Goal: Communication & Community: Answer question/provide support

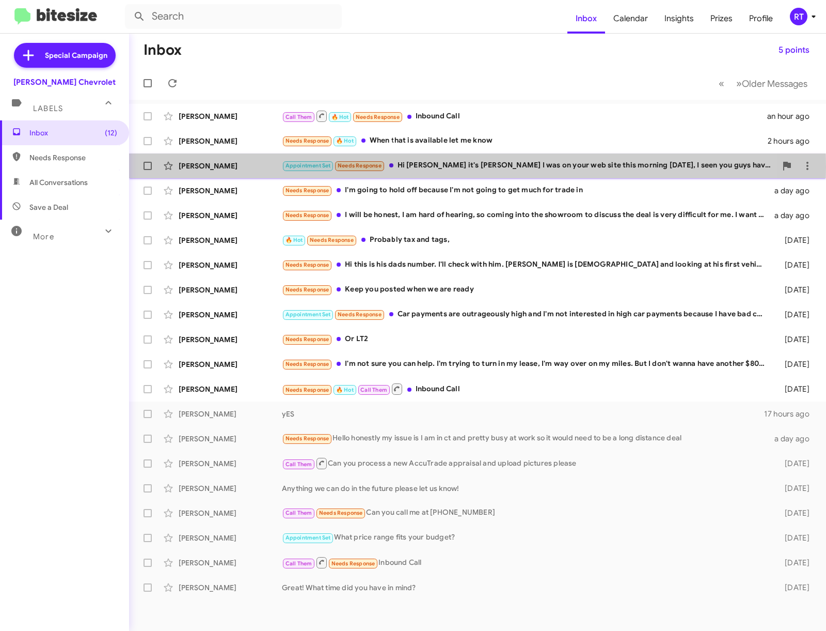
click at [211, 167] on div "[PERSON_NAME]" at bounding box center [230, 166] width 103 height 10
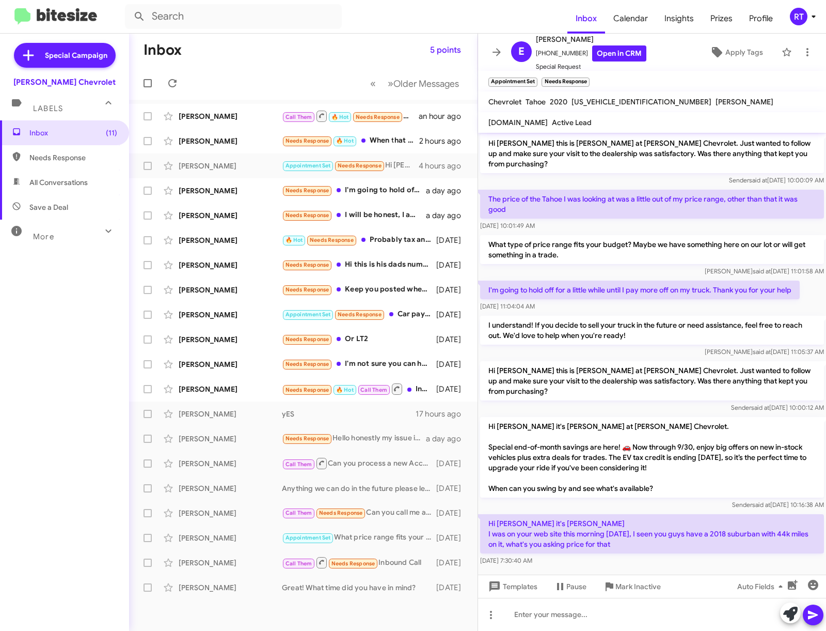
scroll to position [118, 0]
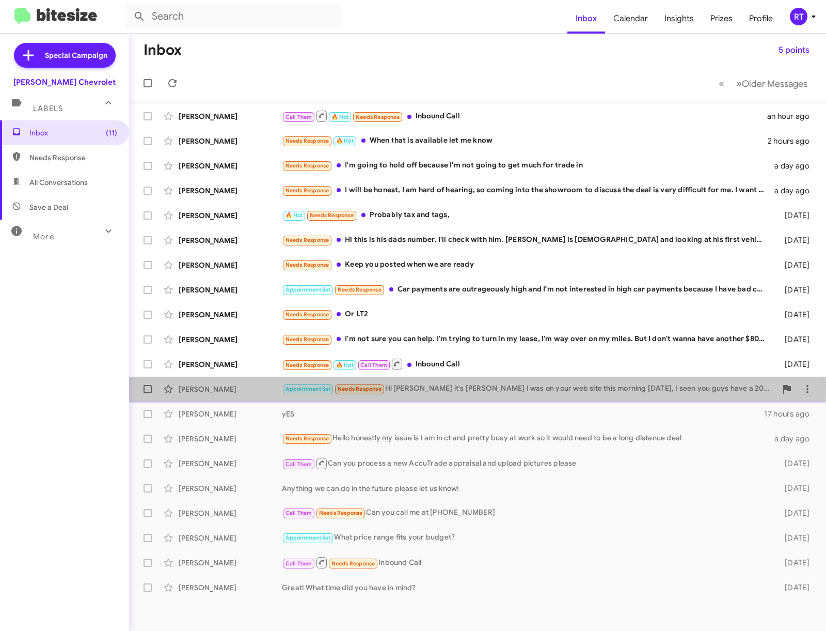
click at [232, 385] on div "[PERSON_NAME]" at bounding box center [230, 389] width 103 height 10
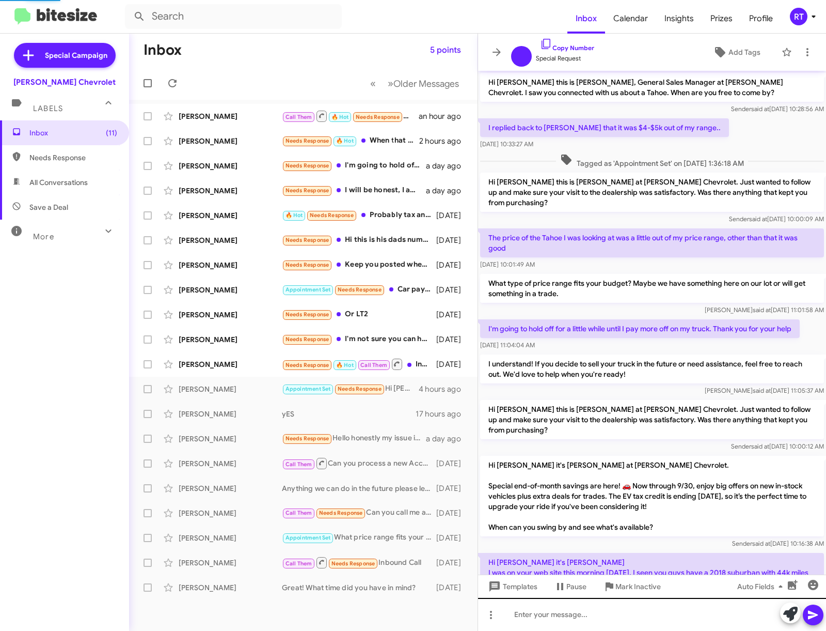
scroll to position [56, 0]
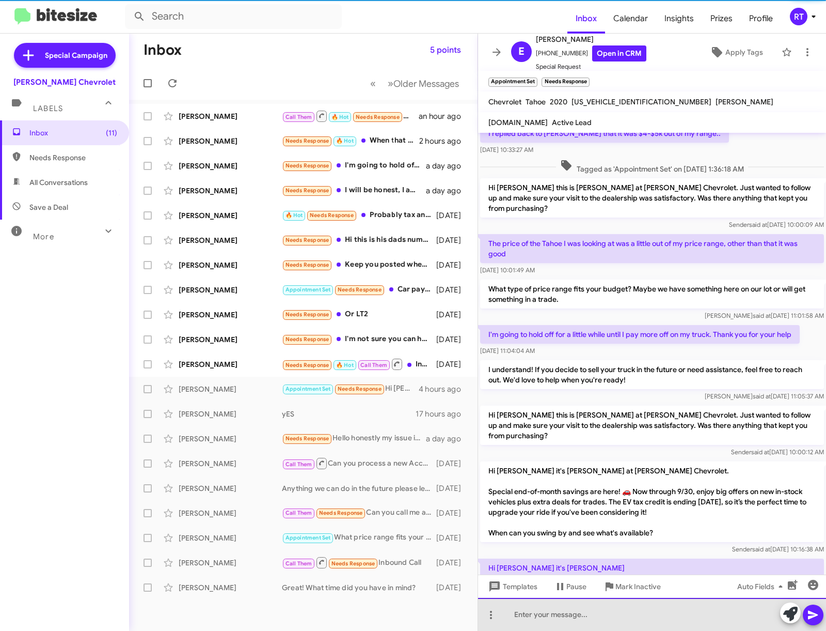
click at [536, 617] on div at bounding box center [652, 614] width 348 height 33
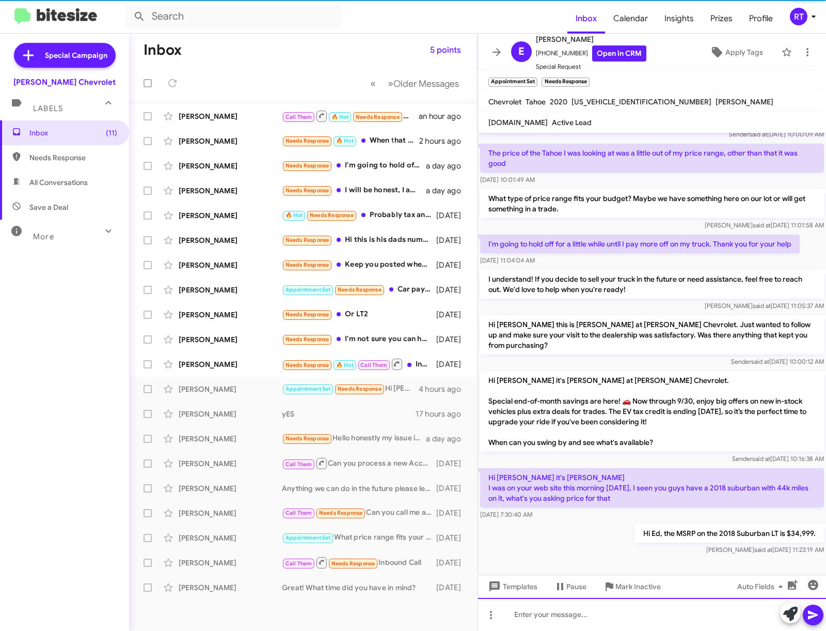
scroll to position [158, 0]
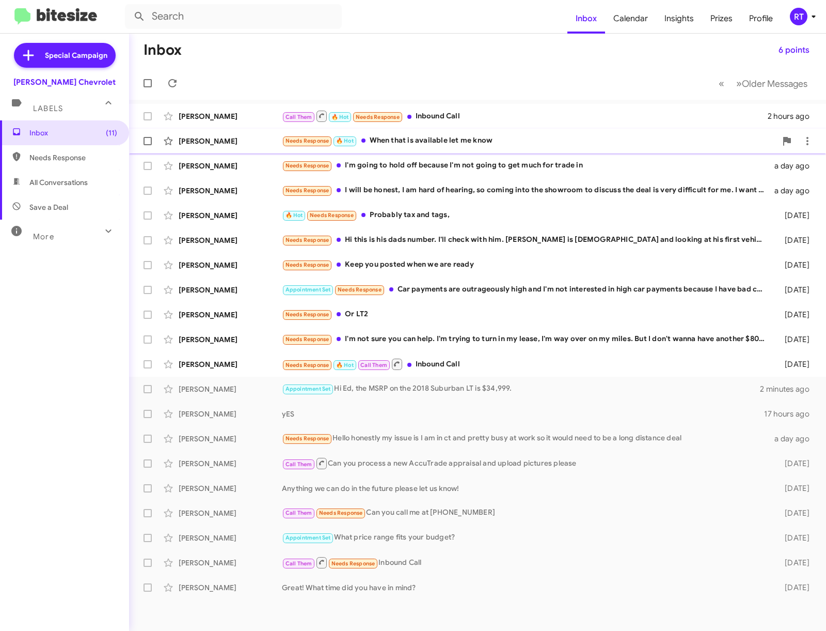
click at [409, 139] on div "Needs Response 🔥 Hot When that is available let me know" at bounding box center [529, 141] width 495 height 12
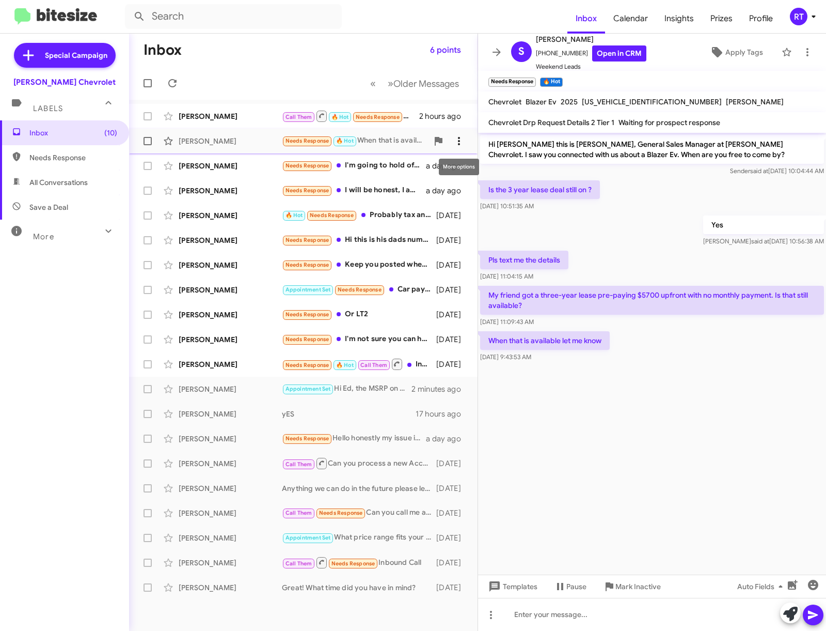
click at [462, 140] on icon at bounding box center [459, 141] width 12 height 12
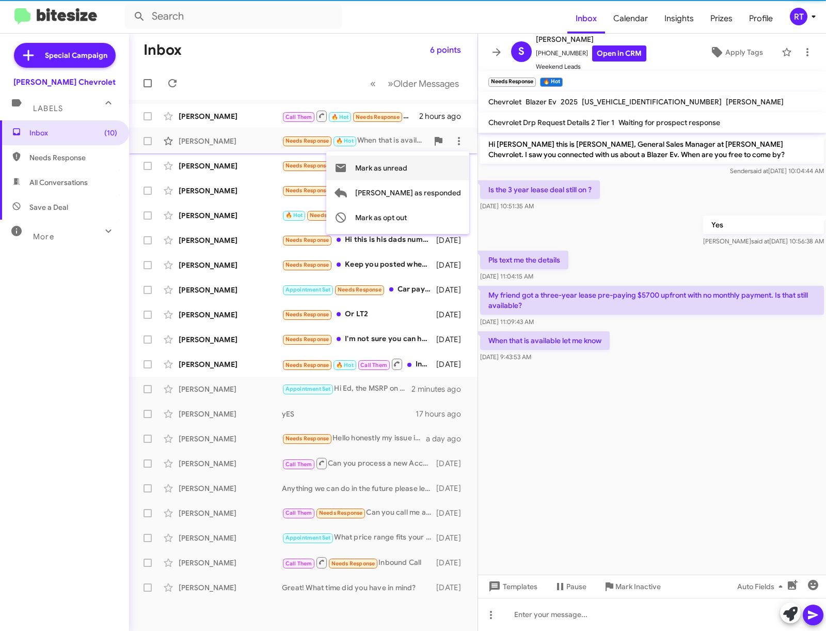
click at [408, 167] on span "Mark as unread" at bounding box center [381, 167] width 52 height 25
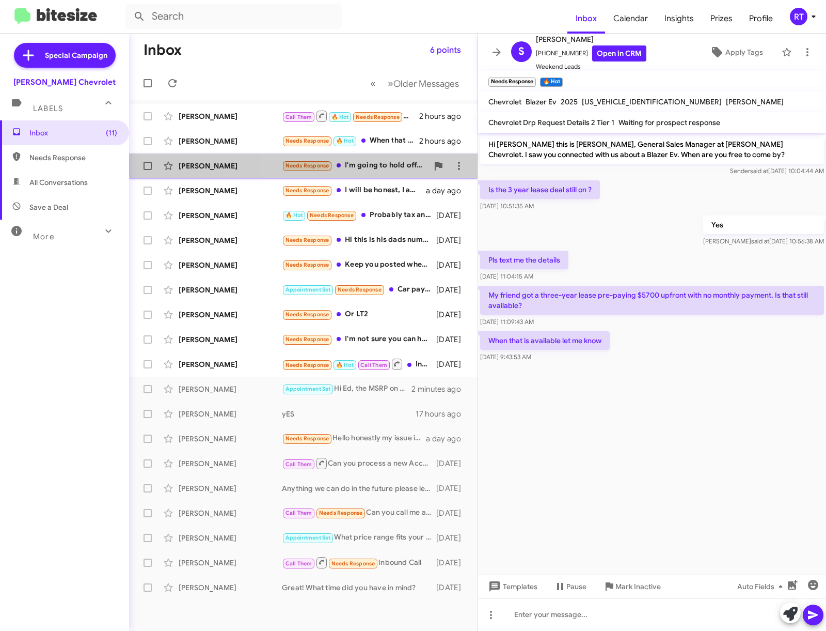
click at [387, 169] on div "Needs Response I'm going to hold off because I'm not going to get much for trad…" at bounding box center [355, 166] width 146 height 12
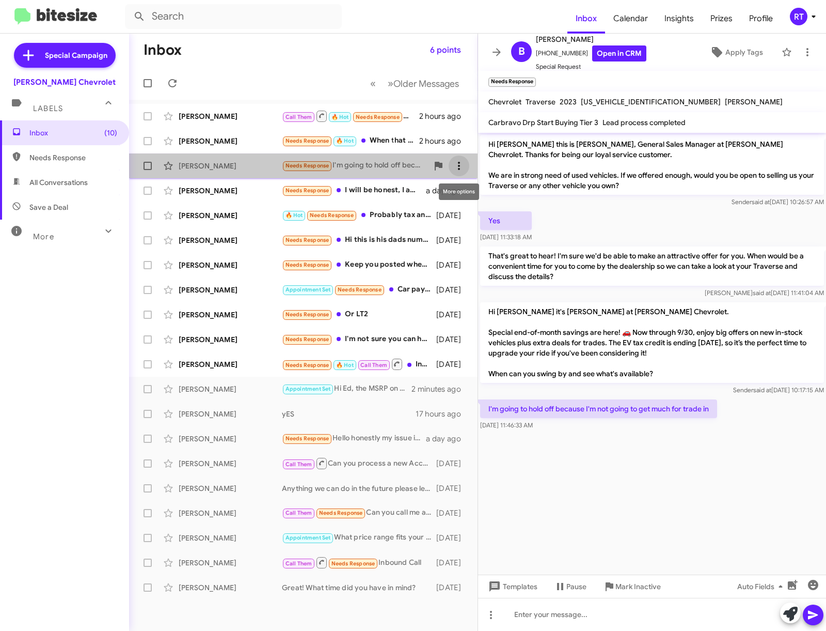
click at [461, 171] on icon at bounding box center [459, 166] width 12 height 12
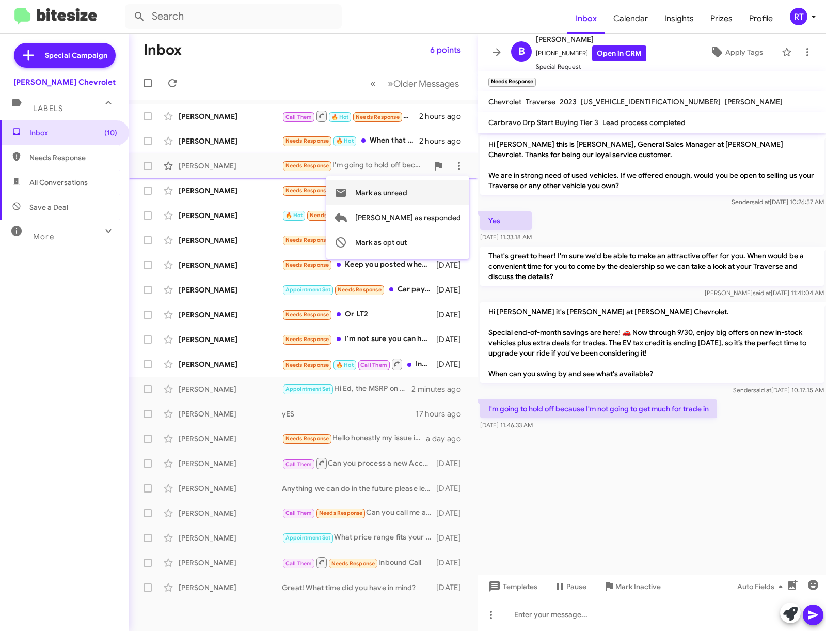
click at [408, 196] on span "Mark as unread" at bounding box center [381, 192] width 52 height 25
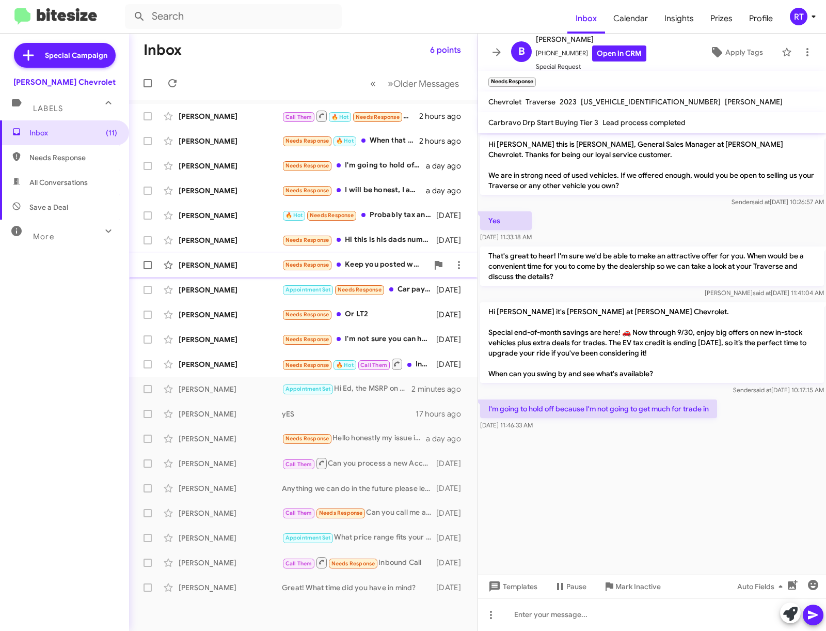
click at [221, 268] on div "[PERSON_NAME]" at bounding box center [230, 265] width 103 height 10
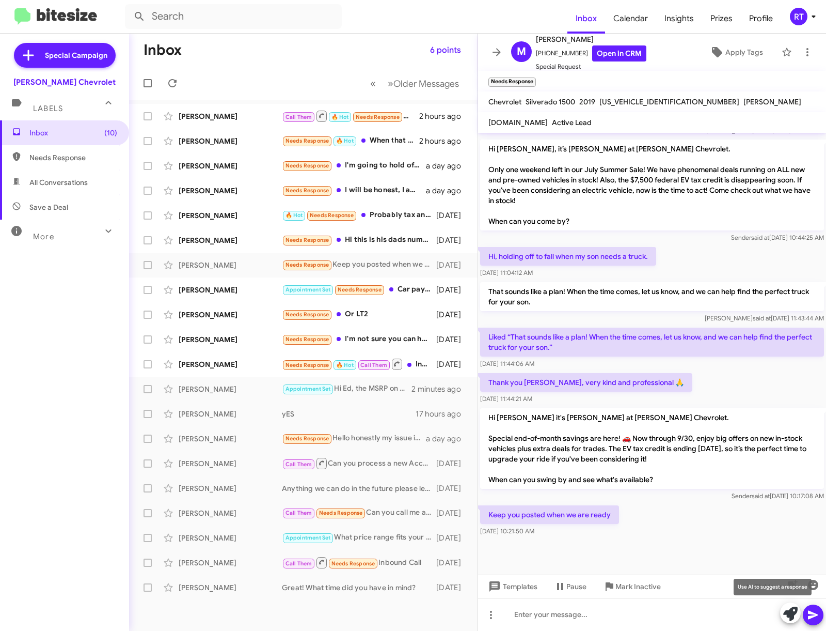
click at [790, 614] on icon at bounding box center [791, 613] width 14 height 14
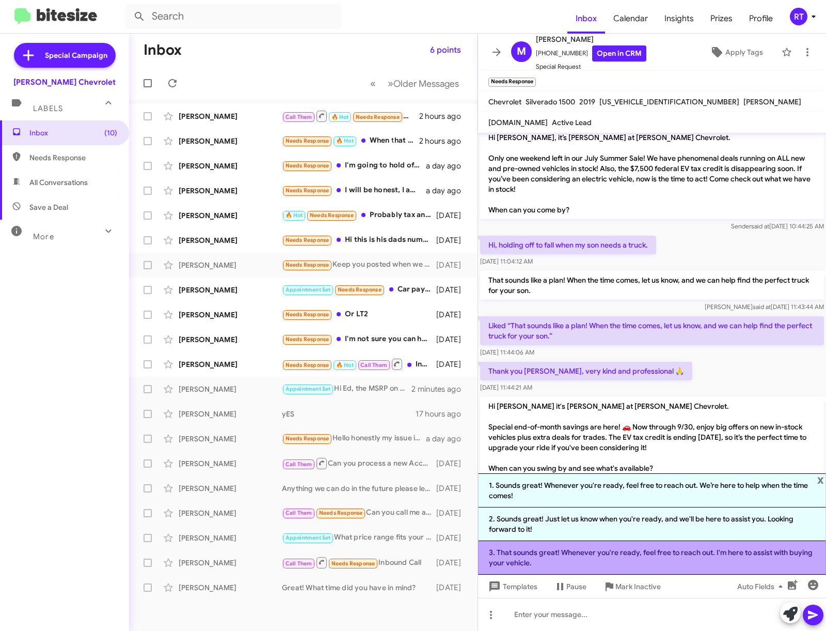
click at [671, 564] on li "3. That sounds great! Whenever you're ready, feel free to reach out. I'm here t…" at bounding box center [652, 558] width 348 height 34
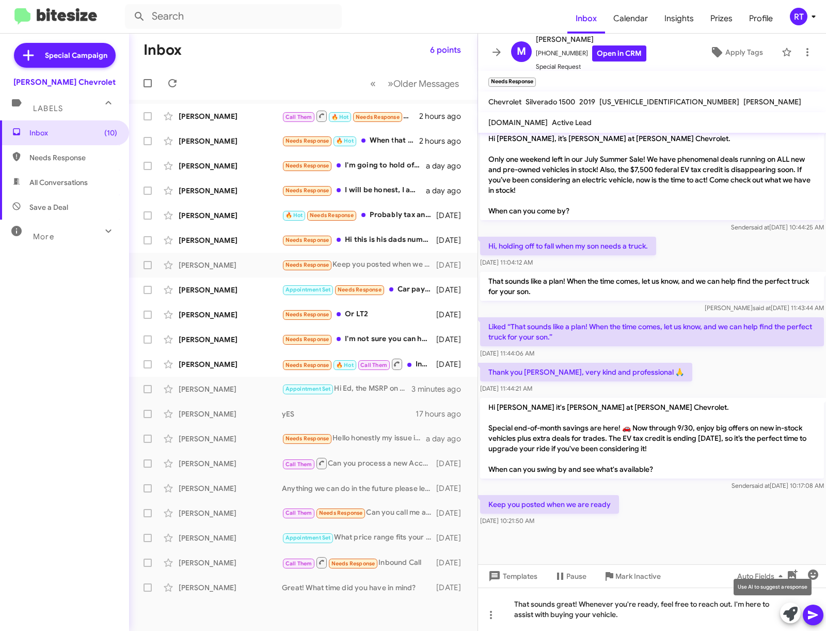
click at [788, 615] on icon at bounding box center [791, 613] width 14 height 14
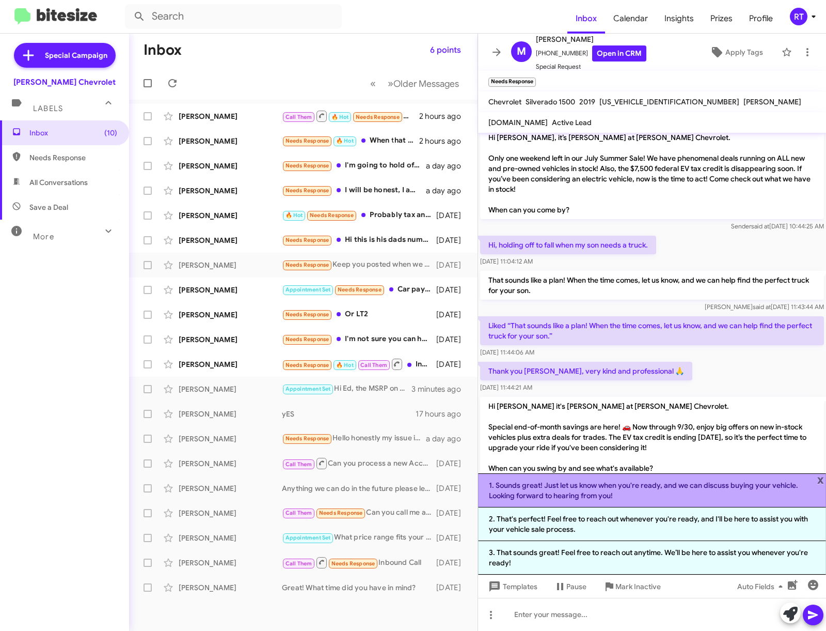
click at [641, 491] on li "1. Sounds great! Just let us know when you're ready, and we can discuss buying …" at bounding box center [652, 490] width 348 height 34
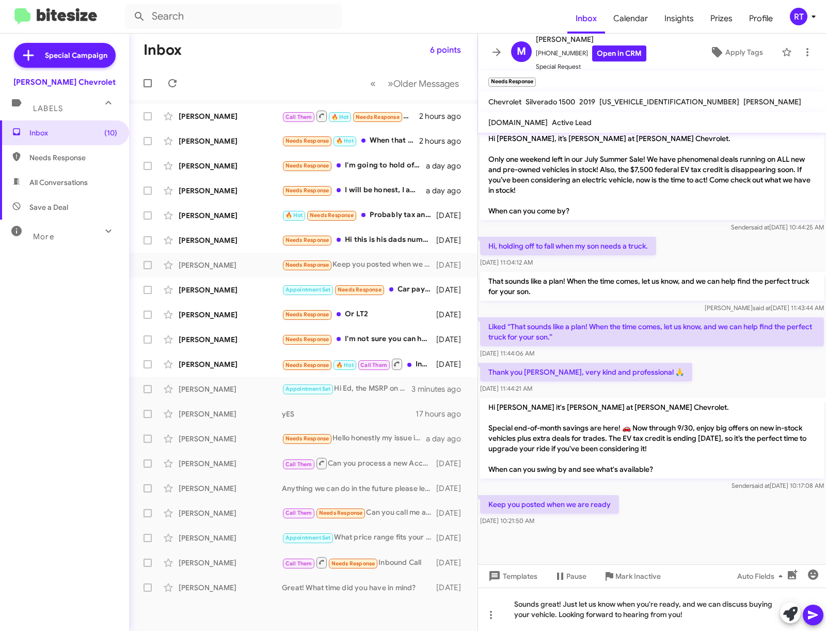
click at [814, 613] on icon at bounding box center [813, 615] width 10 height 9
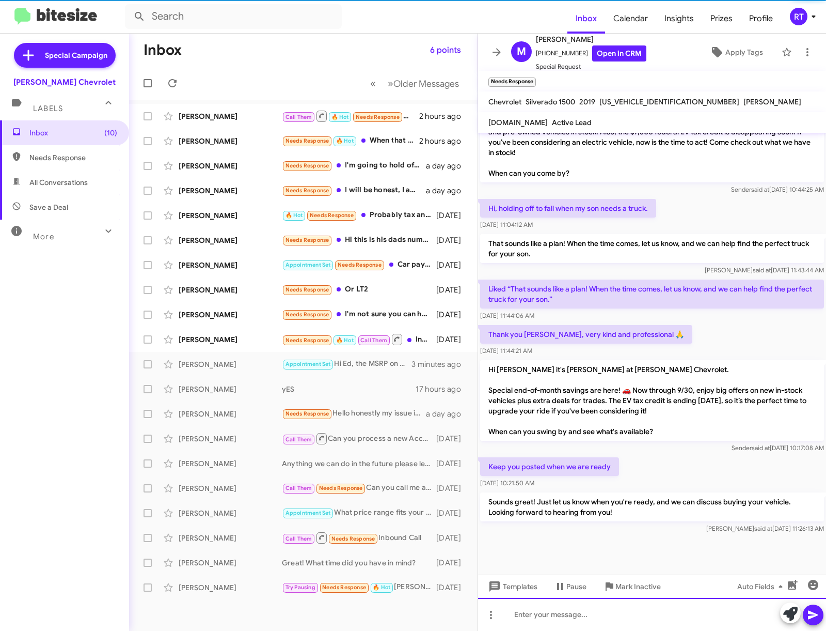
scroll to position [333, 0]
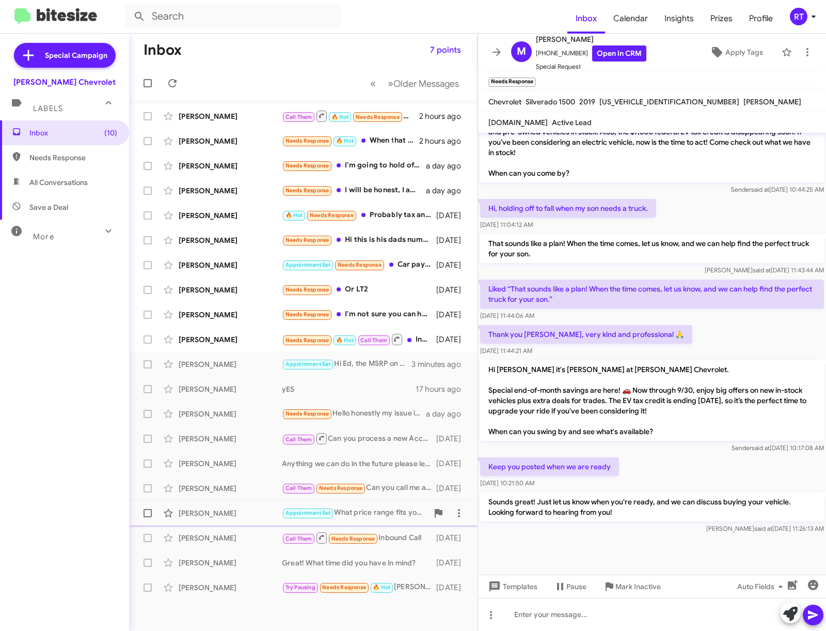
click at [207, 513] on div "[PERSON_NAME]" at bounding box center [230, 513] width 103 height 10
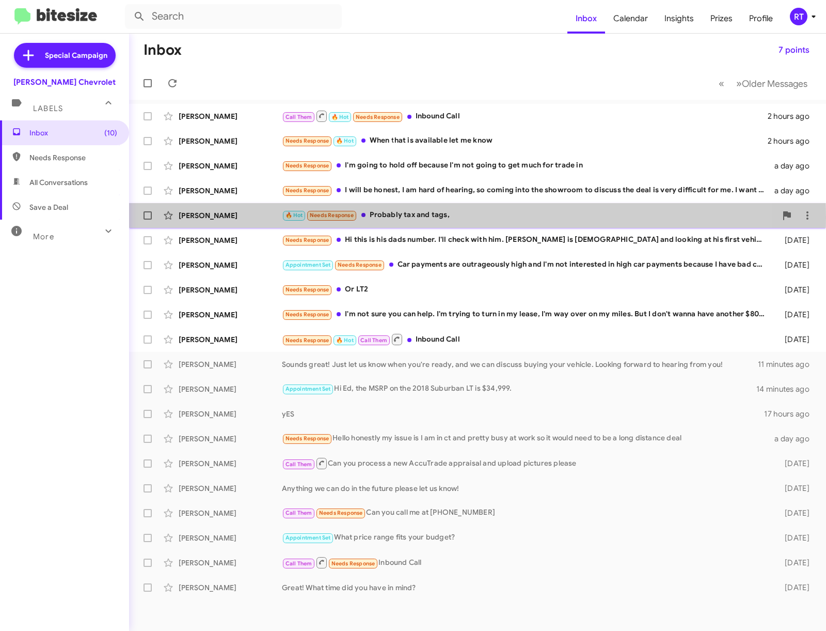
click at [209, 217] on div "[PERSON_NAME]" at bounding box center [230, 215] width 103 height 10
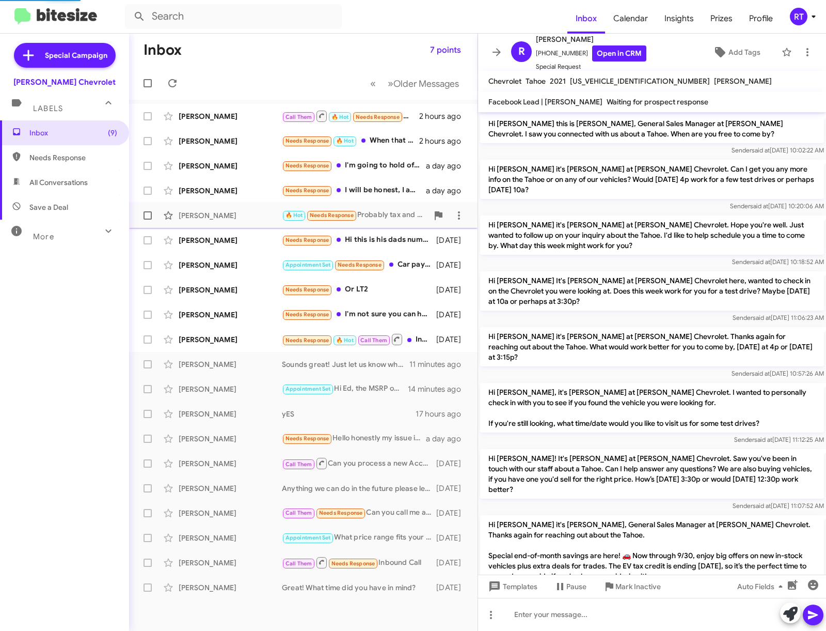
scroll to position [315, 0]
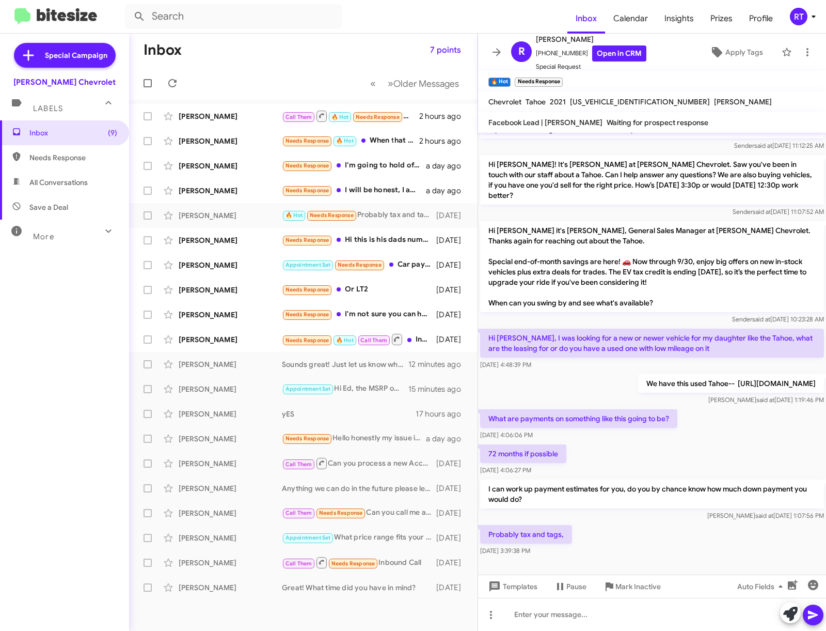
click at [638, 377] on p "We have this used Tahoe-- [URL][DOMAIN_NAME]" at bounding box center [731, 383] width 186 height 19
click at [461, 220] on icon at bounding box center [459, 215] width 12 height 12
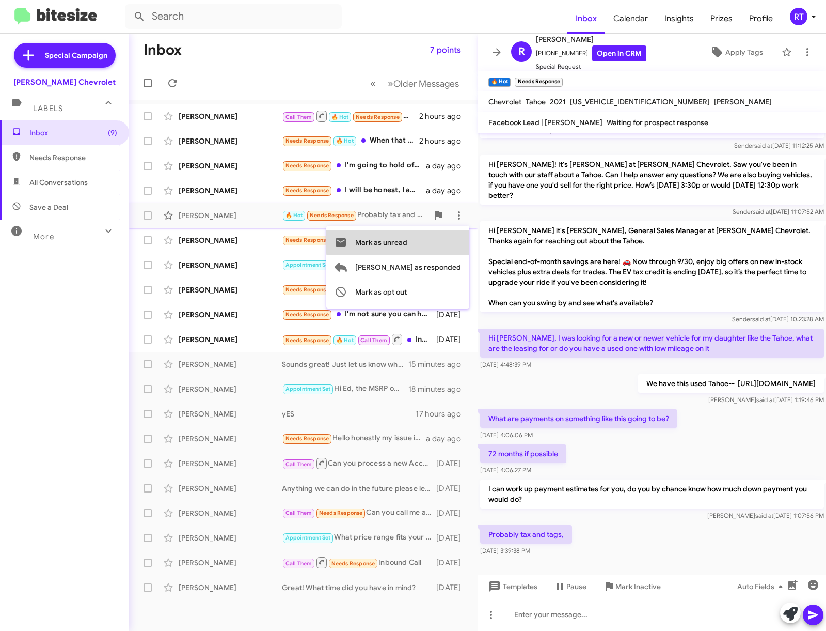
click at [408, 241] on span "Mark as unread" at bounding box center [381, 242] width 52 height 25
